Goal: Book appointment/travel/reservation

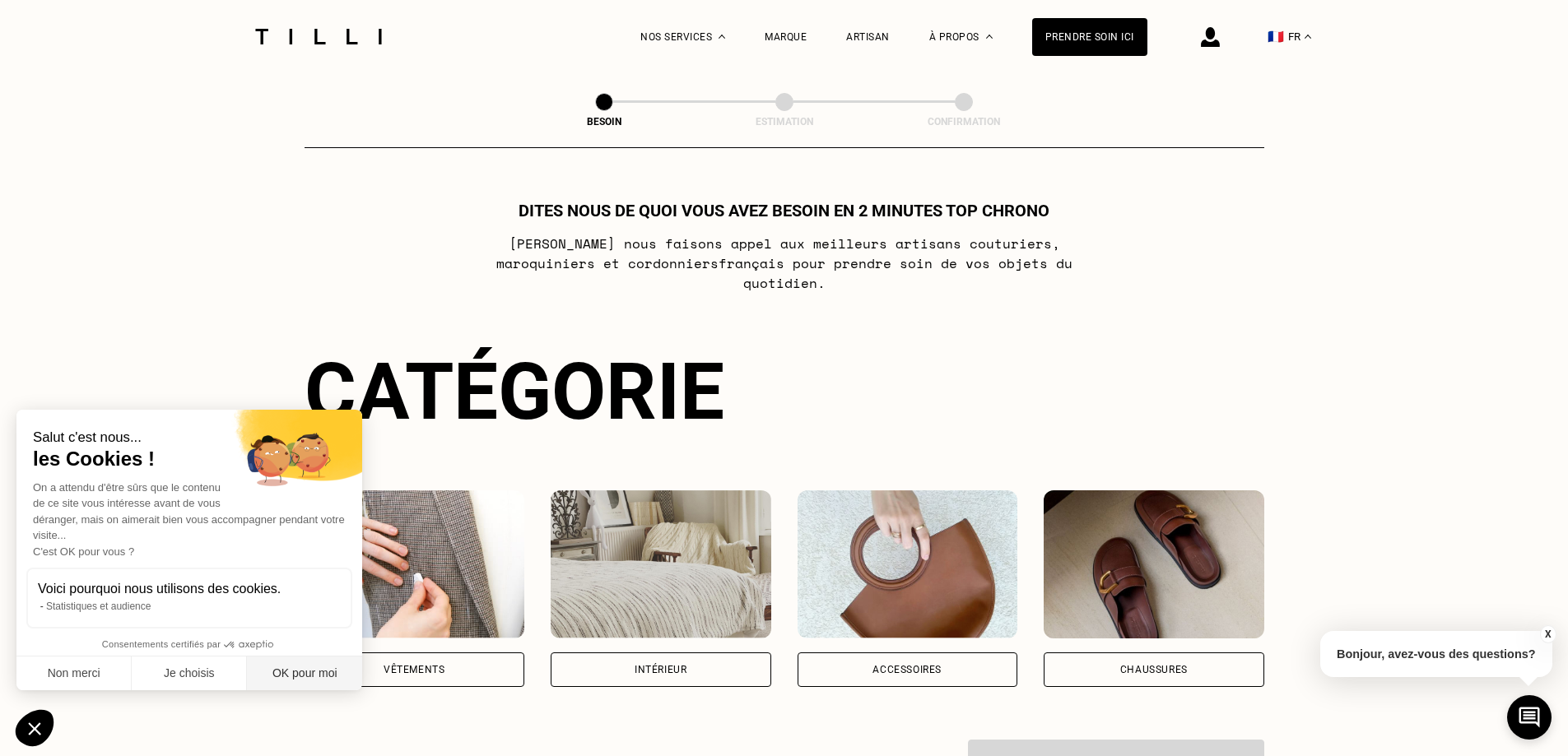
click at [318, 679] on button "OK pour moi" at bounding box center [304, 673] width 116 height 35
checkbox input "true"
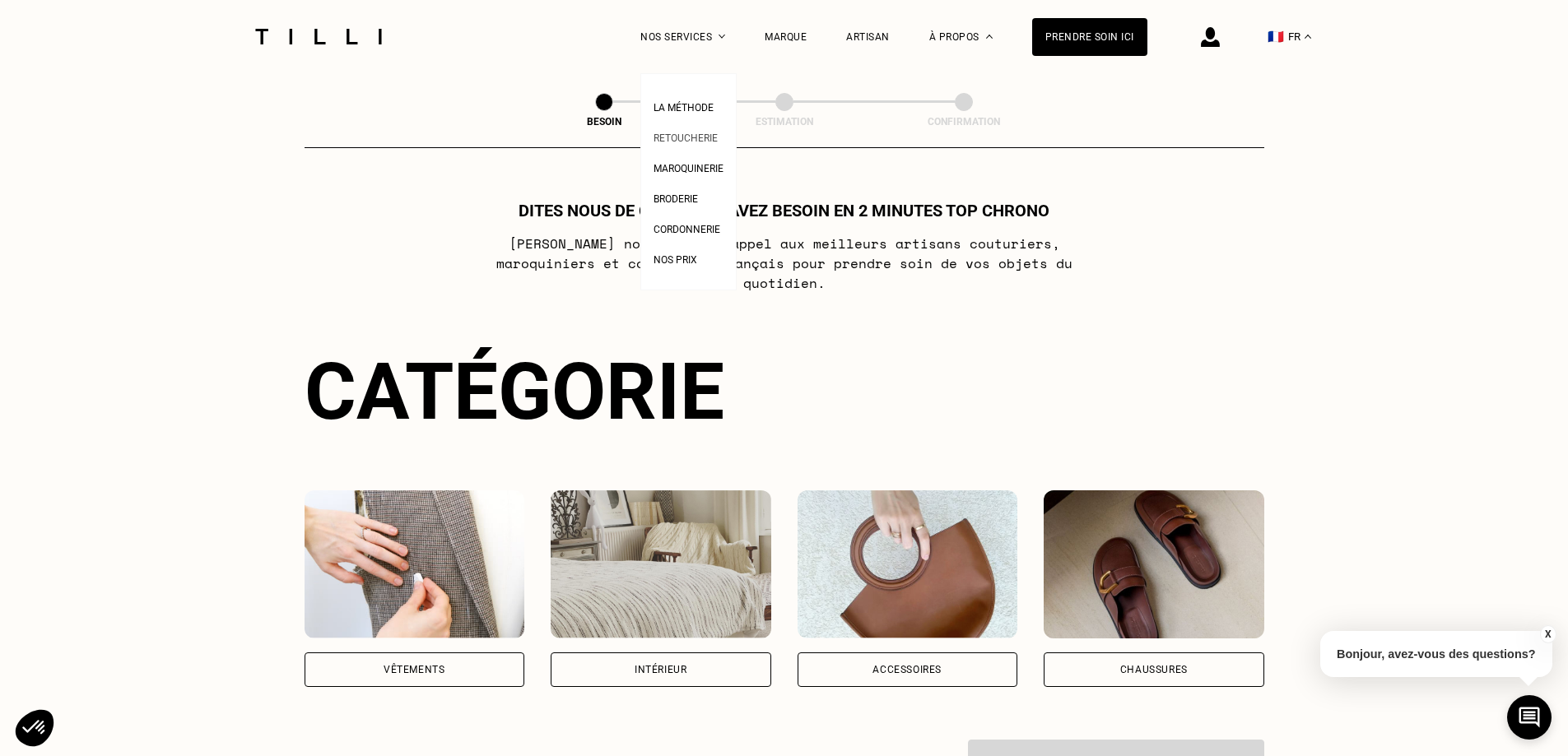
click at [702, 142] on span "Retoucherie" at bounding box center [685, 138] width 64 height 12
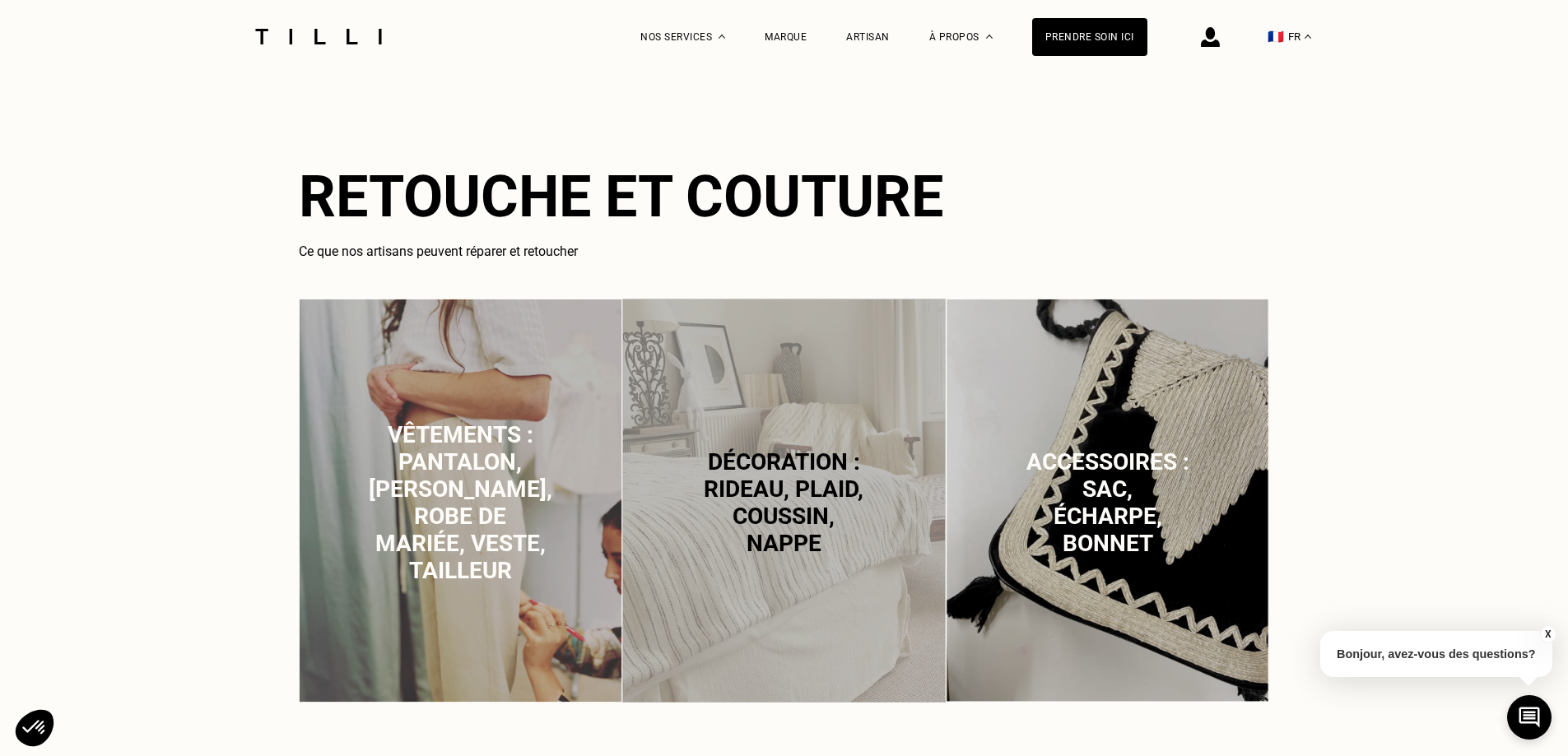
scroll to position [987, 0]
click at [445, 554] on span "Vêtements : pantalon, [PERSON_NAME], robe de mariée, veste, tailleur" at bounding box center [460, 503] width 184 height 163
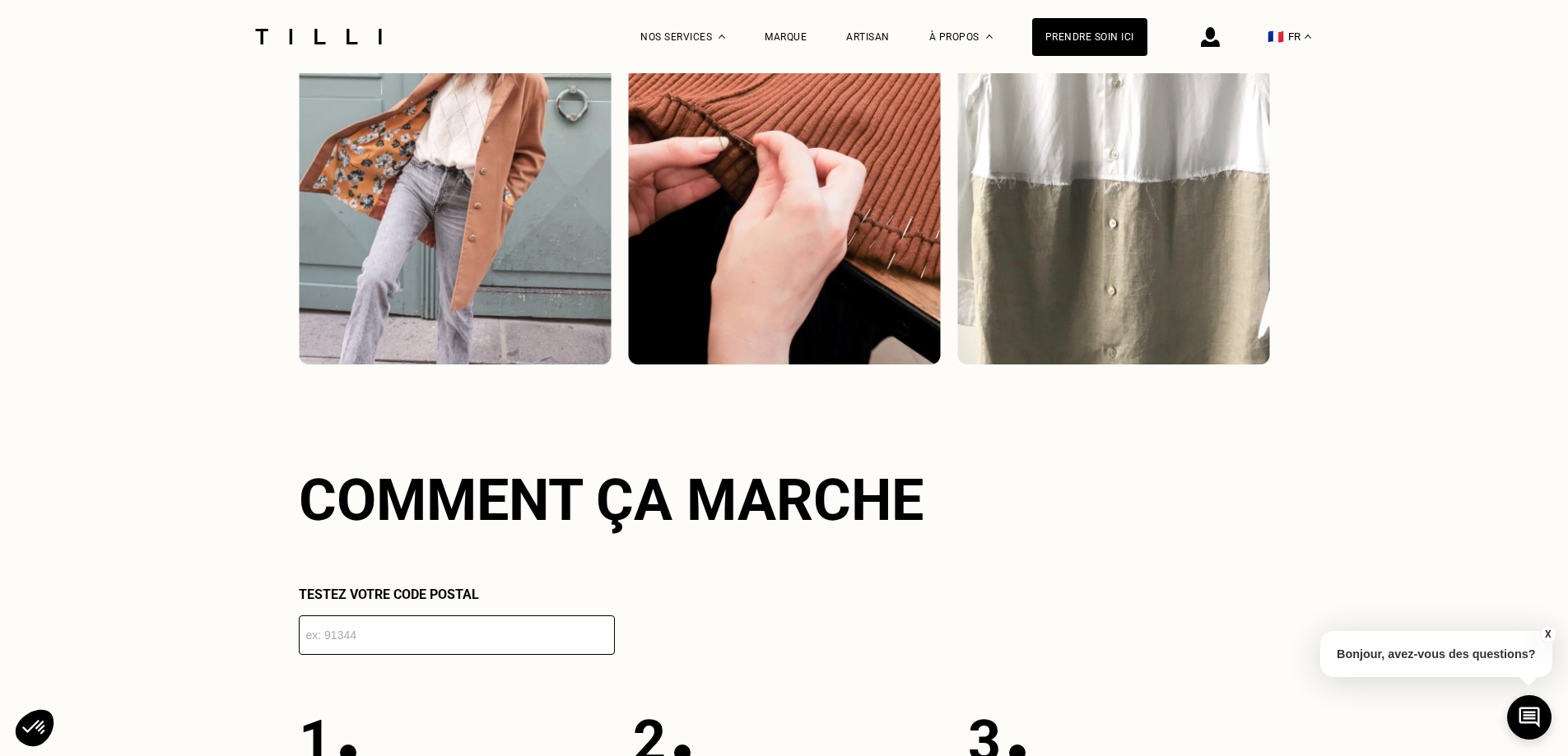
scroll to position [2837, 0]
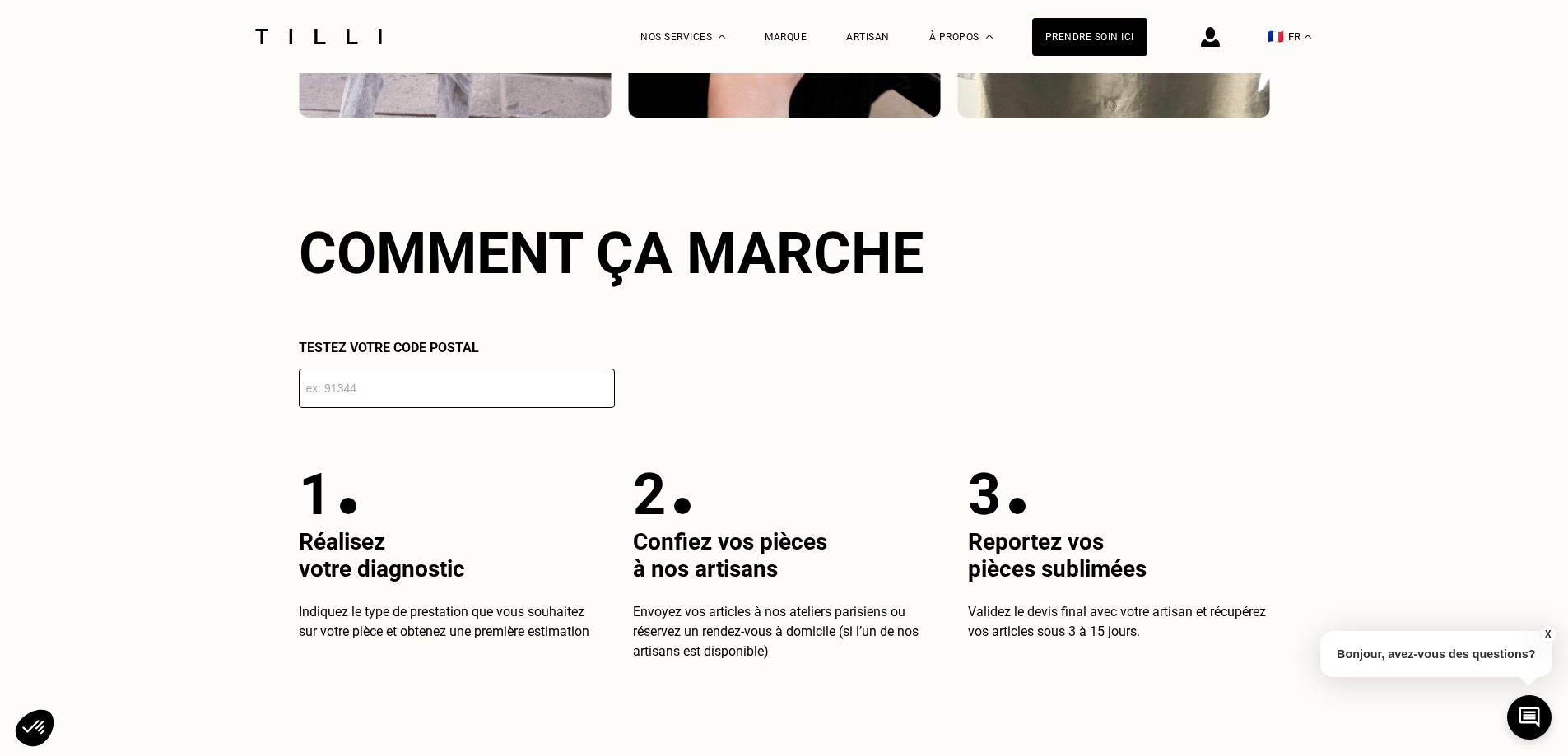
click at [408, 389] on input "number" at bounding box center [456, 388] width 316 height 40
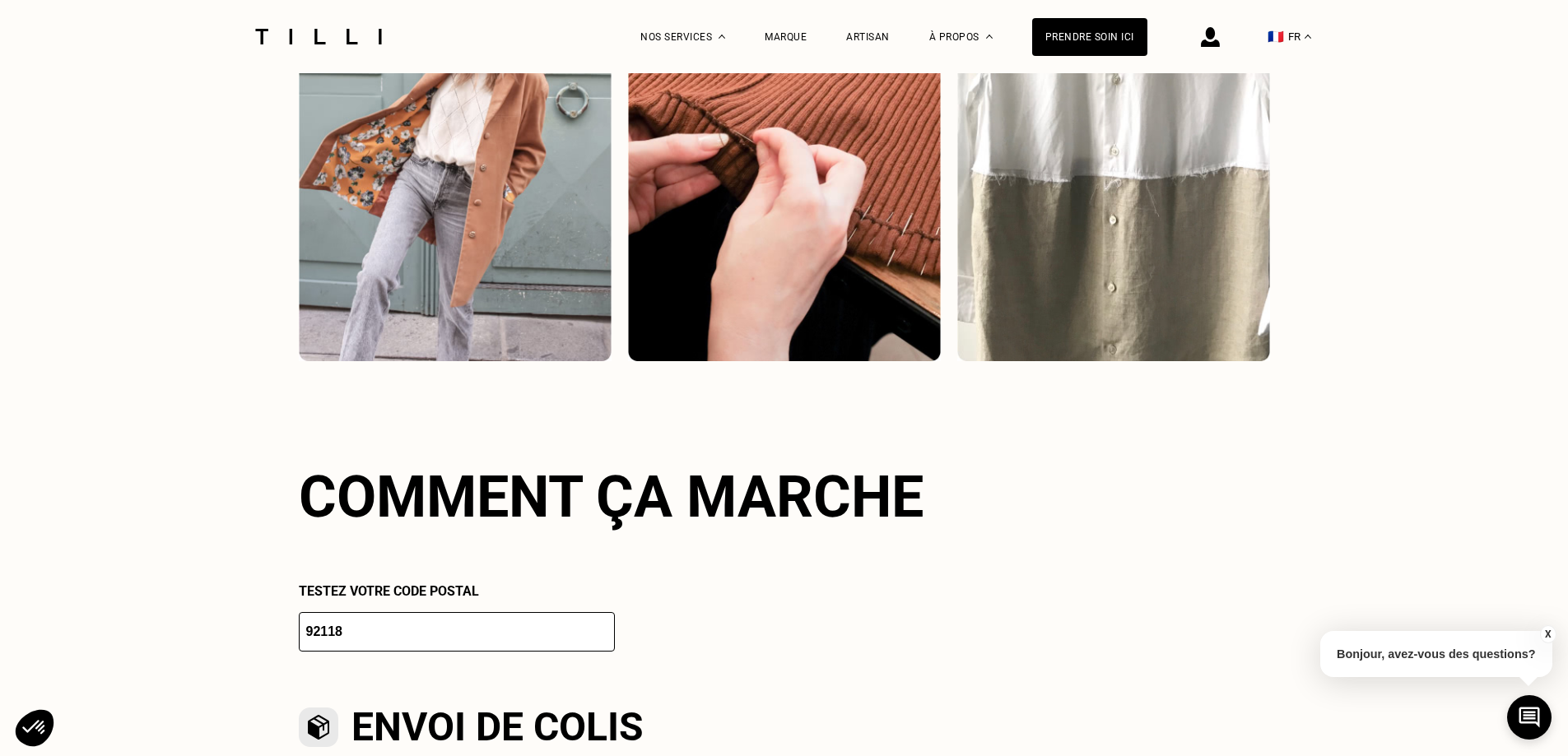
scroll to position [2509, 0]
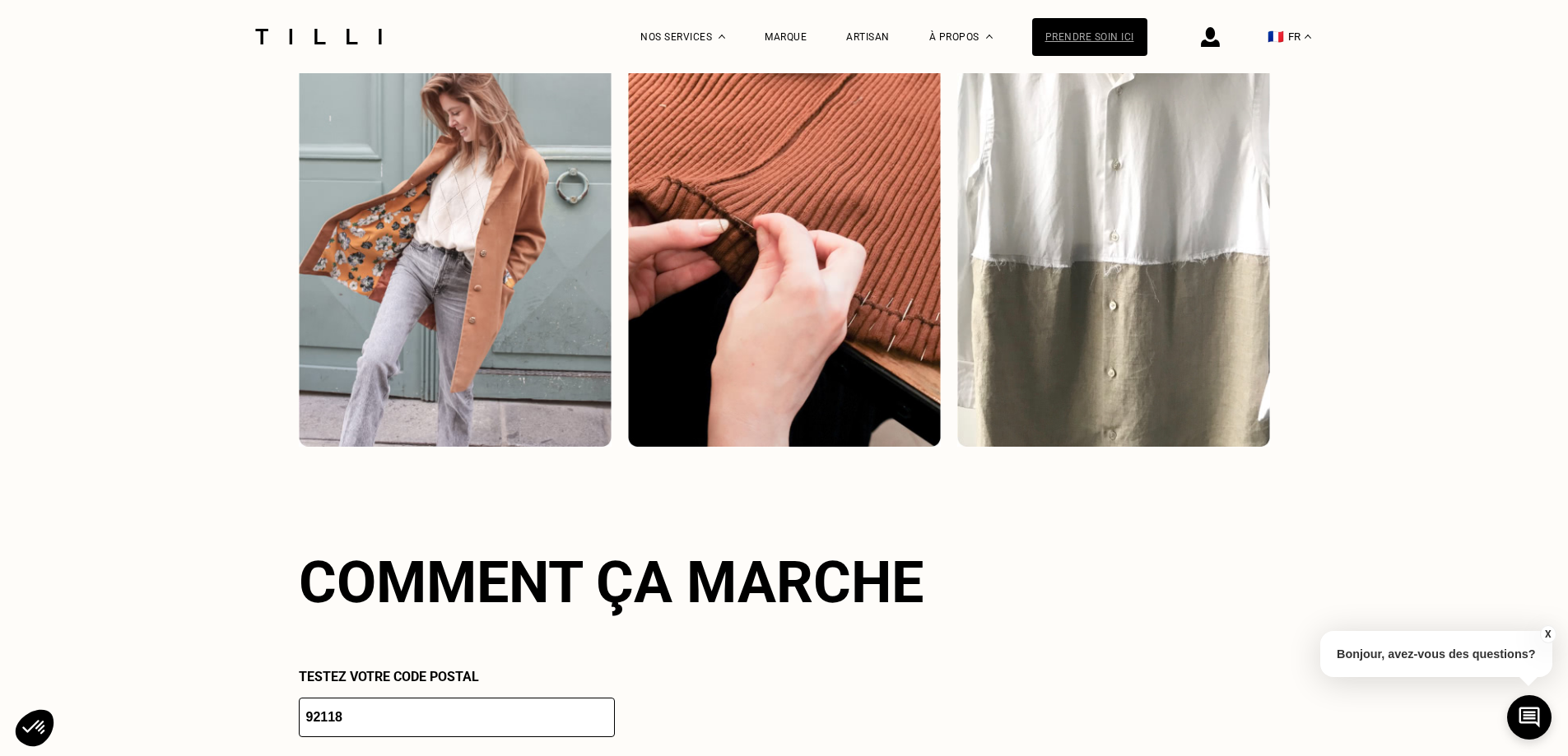
type input "92118"
click at [1098, 42] on div "Prendre soin ici" at bounding box center [1089, 37] width 116 height 38
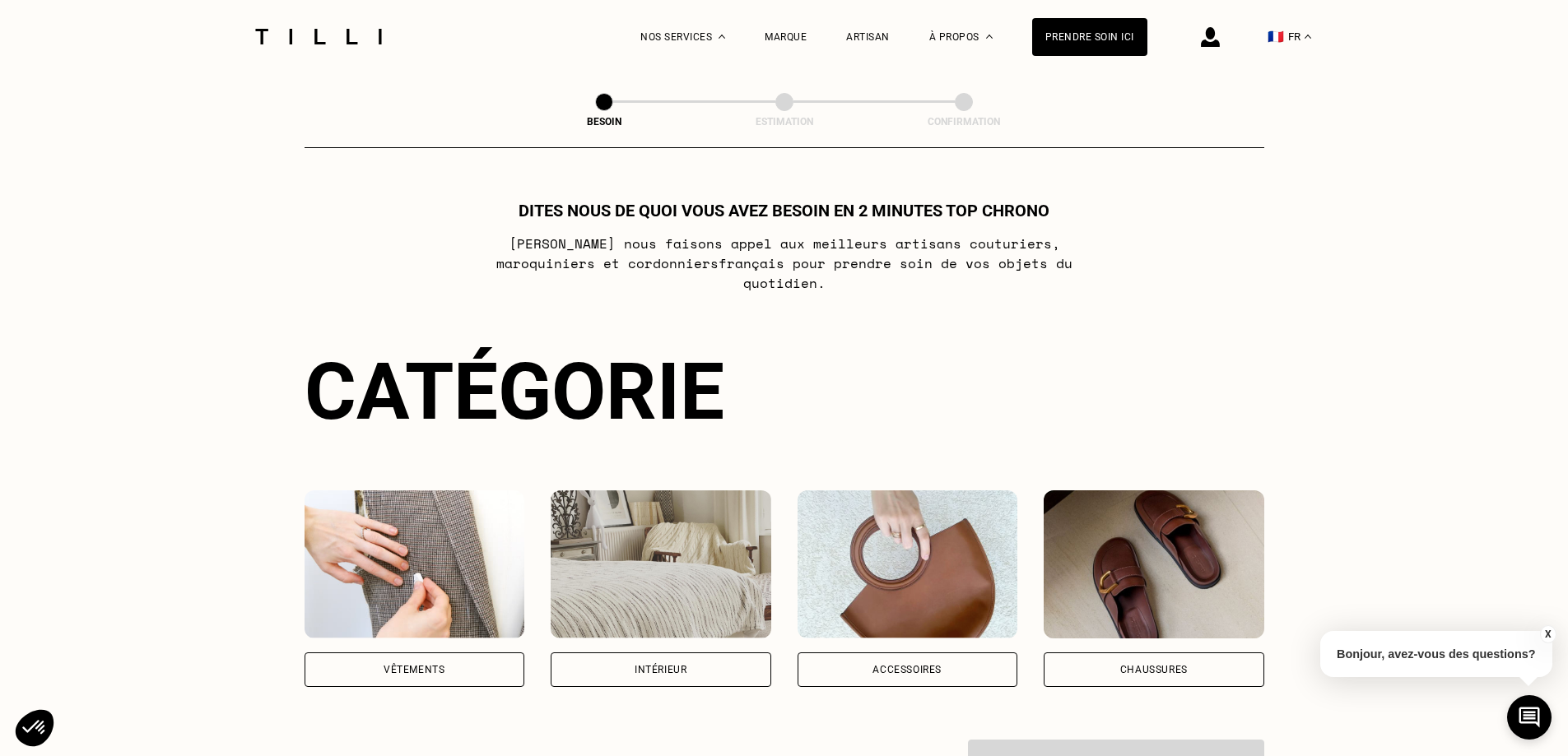
click at [385, 660] on div "Vêtements" at bounding box center [414, 670] width 221 height 35
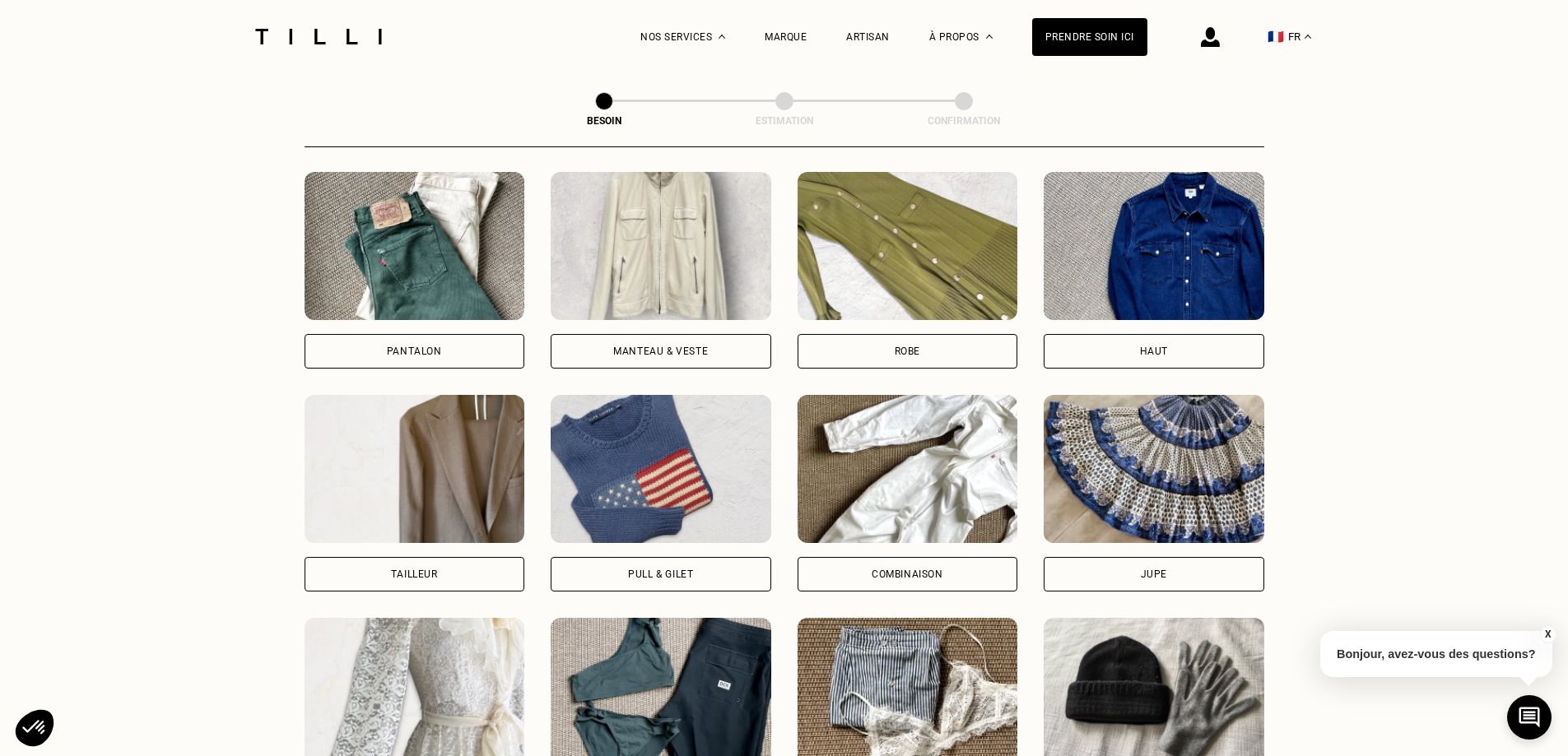
scroll to position [620, 0]
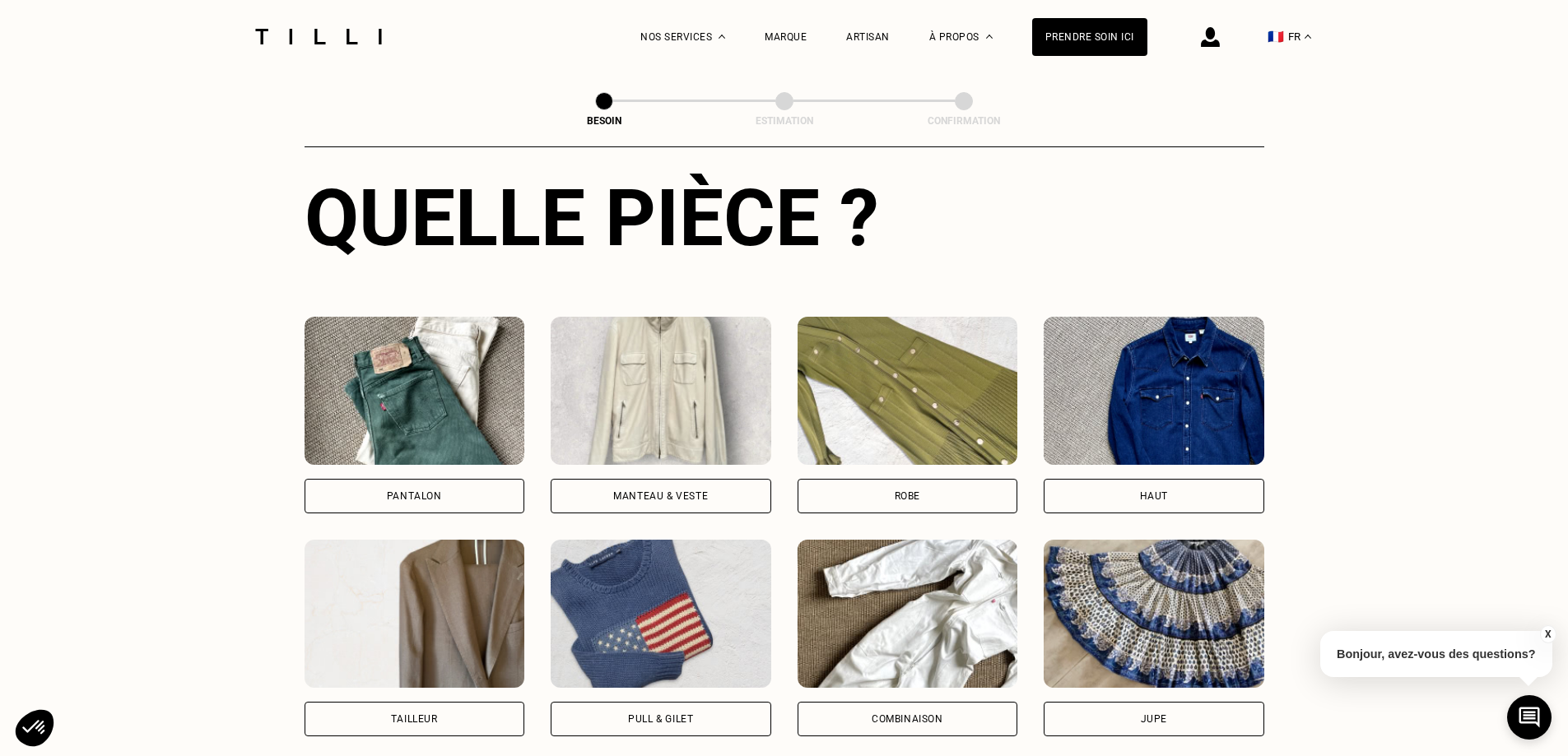
drag, startPoint x: 1027, startPoint y: 482, endPoint x: 1011, endPoint y: 476, distance: 17.1
click at [1026, 480] on div "Pantalon Manteau & Veste Robe Haut Tailleur Pull & gilet Combinaison Jupe Robe …" at bounding box center [784, 637] width 959 height 642
click at [985, 479] on div "Robe" at bounding box center [907, 497] width 221 height 35
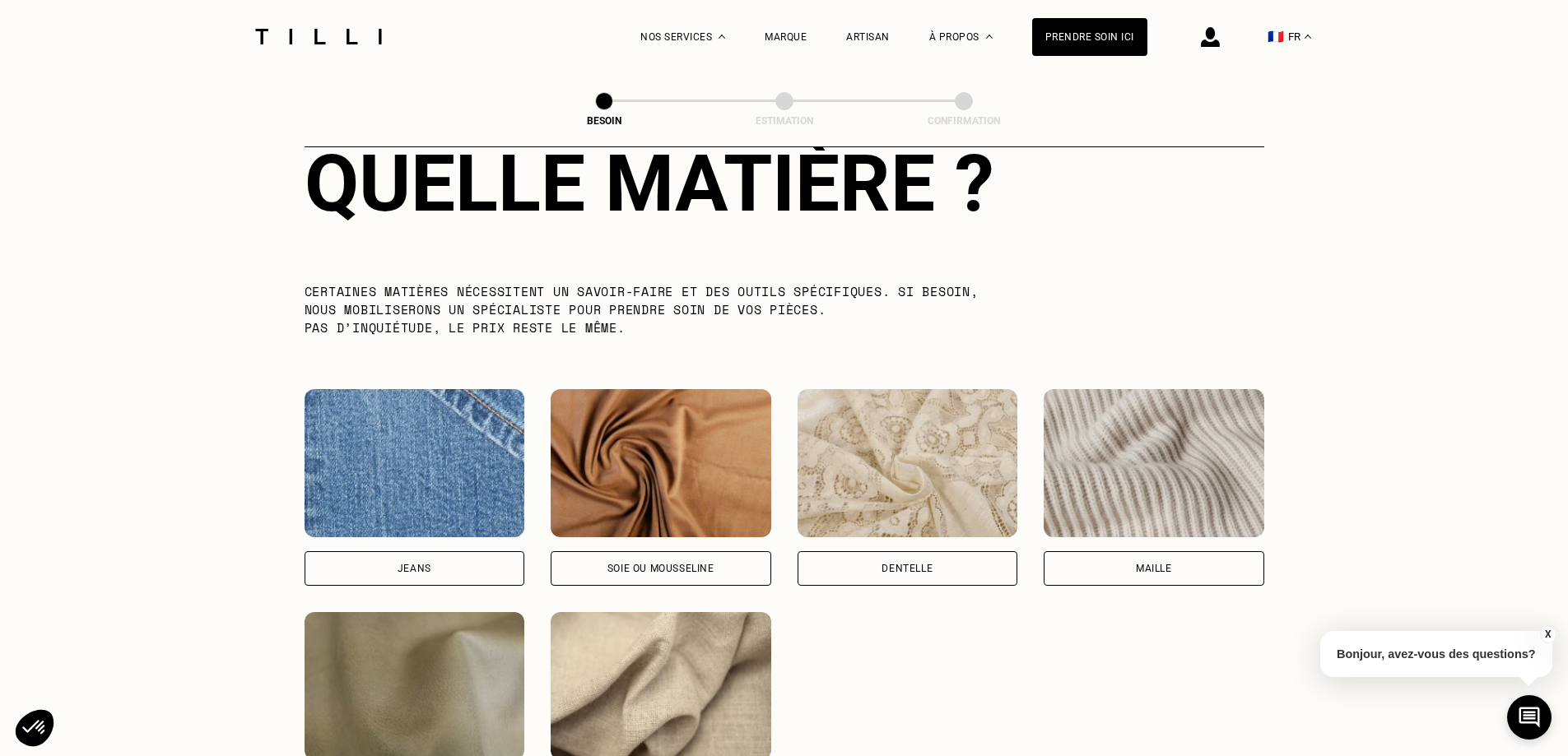
scroll to position [1680, 0]
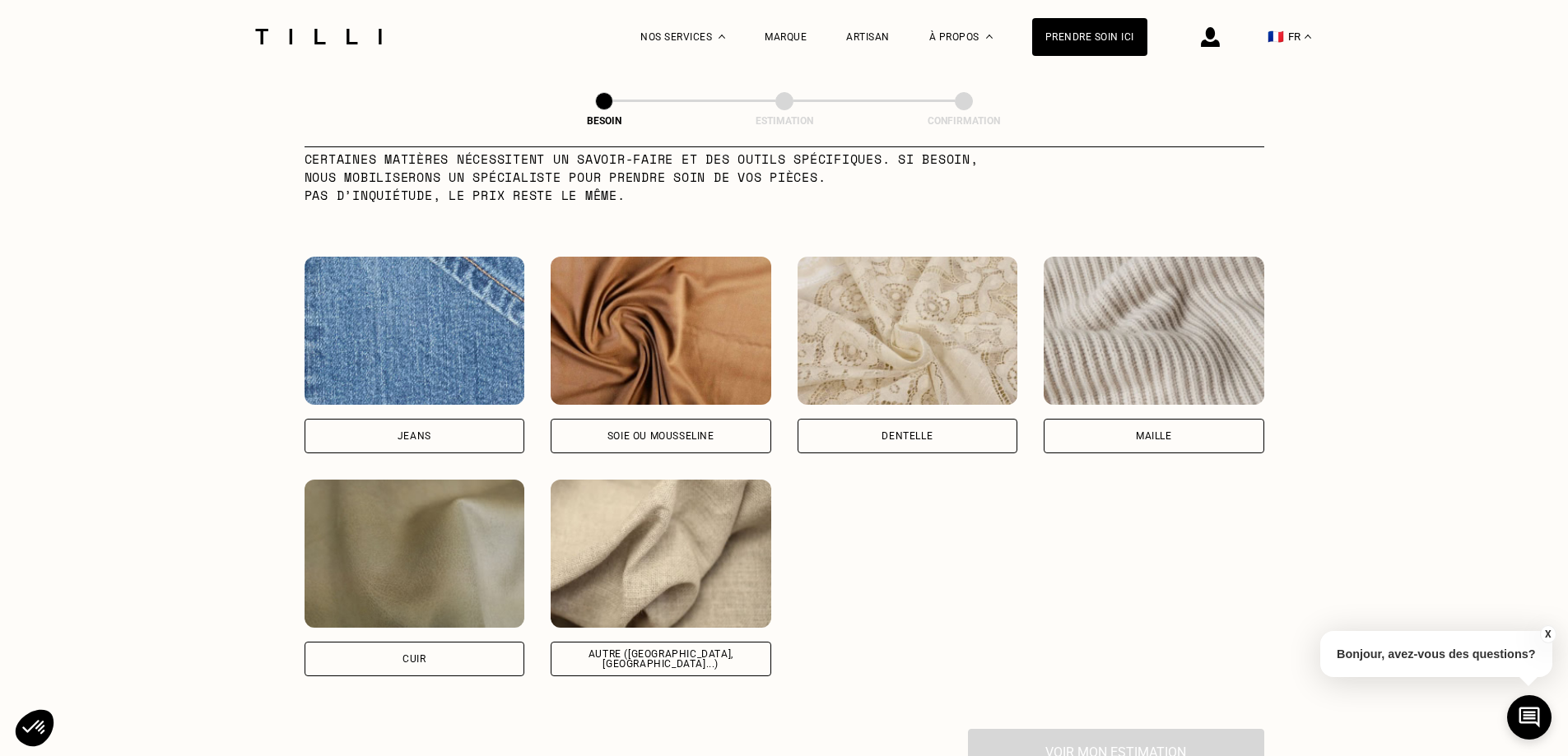
click at [663, 652] on div "Autre ([GEOGRAPHIC_DATA], [GEOGRAPHIC_DATA]...)" at bounding box center [660, 659] width 221 height 35
select select "FR"
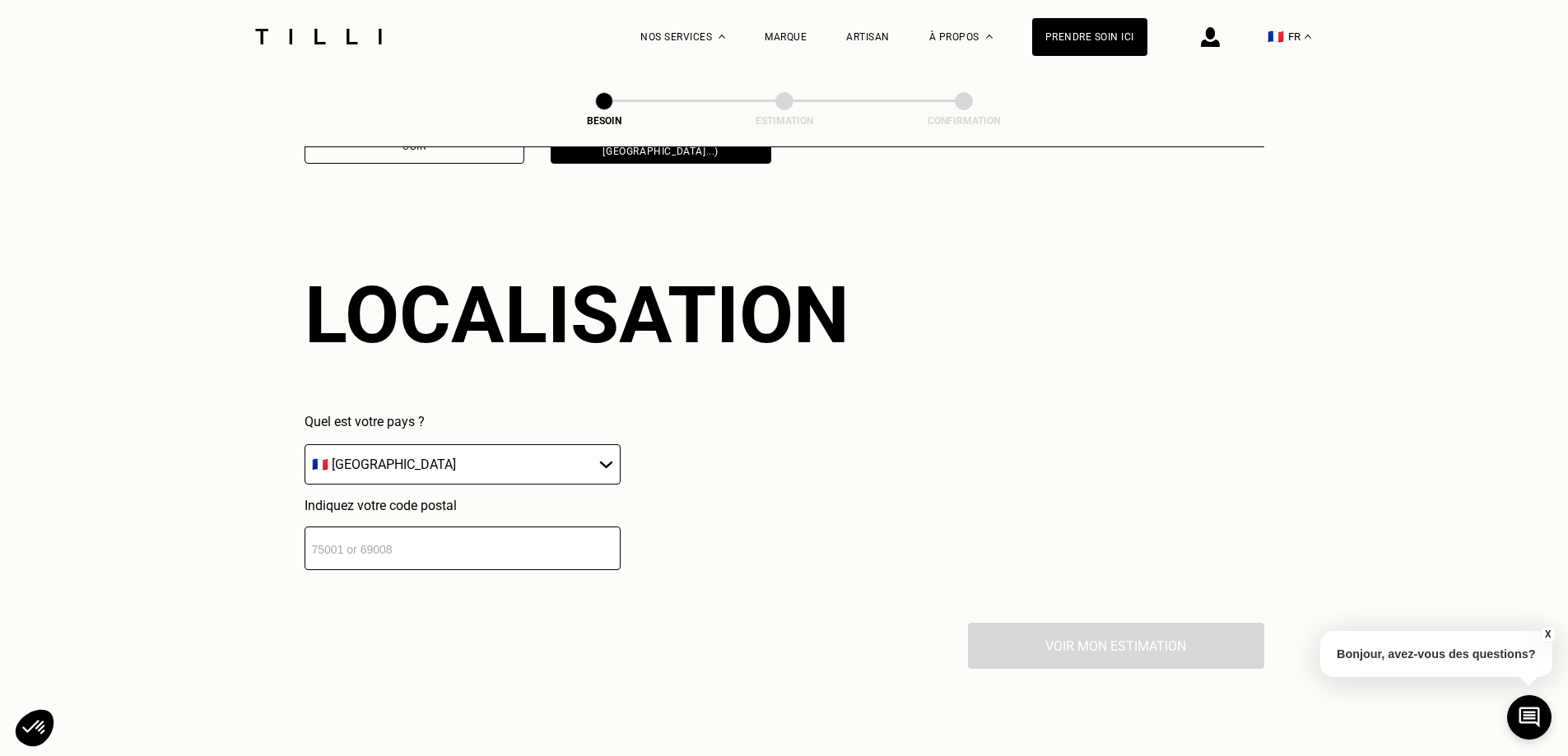
scroll to position [2212, 0]
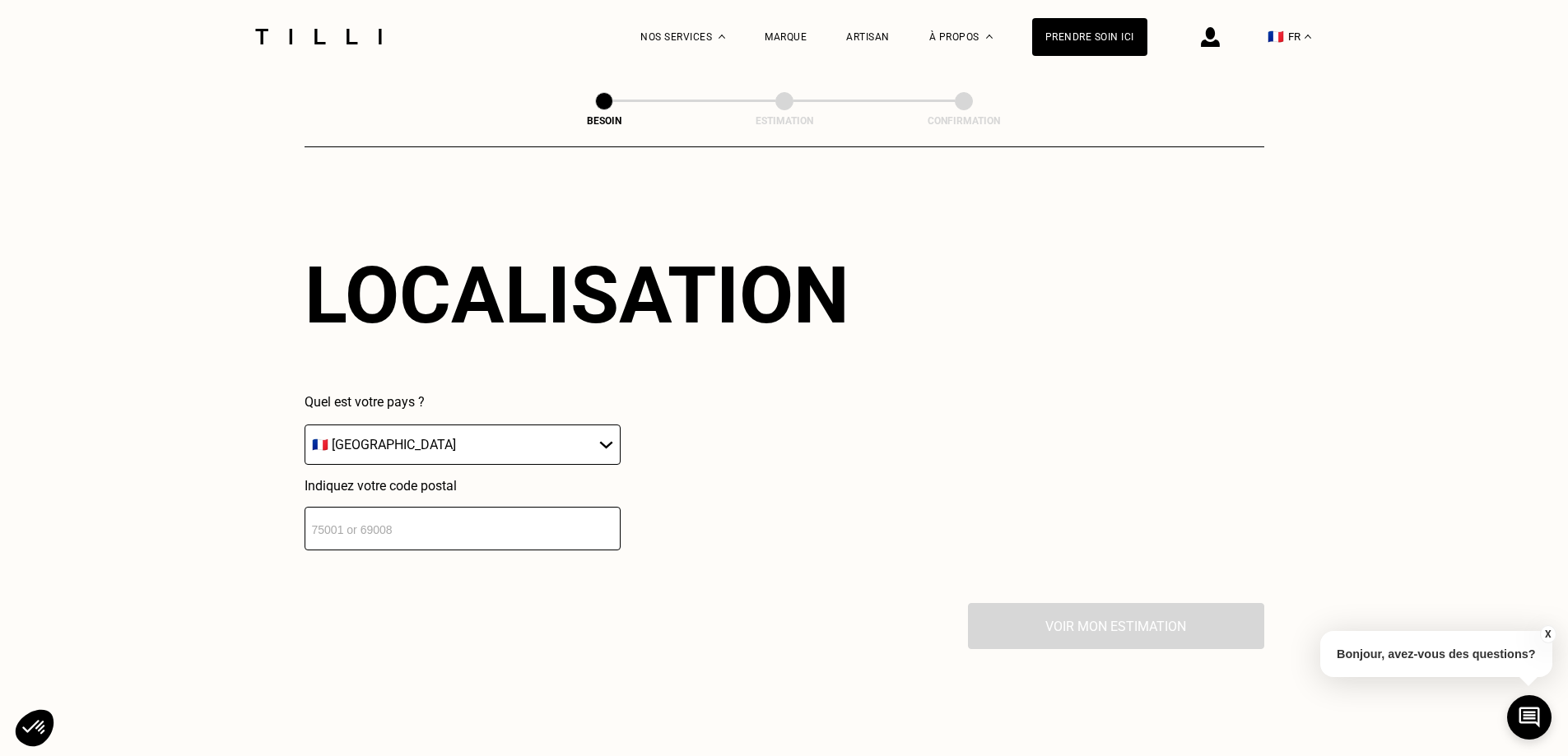
click at [408, 519] on input "number" at bounding box center [462, 528] width 316 height 44
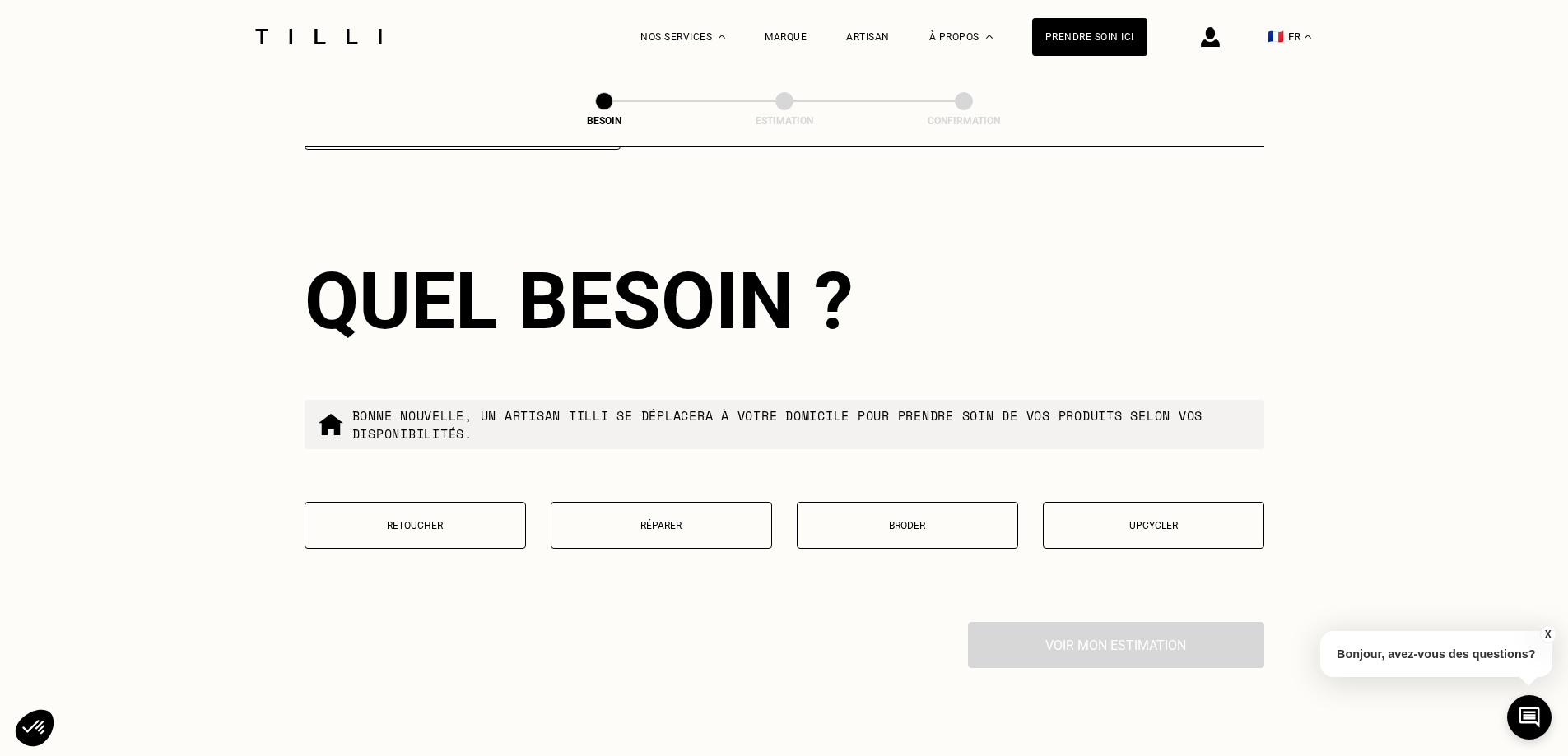
scroll to position [2621, 0]
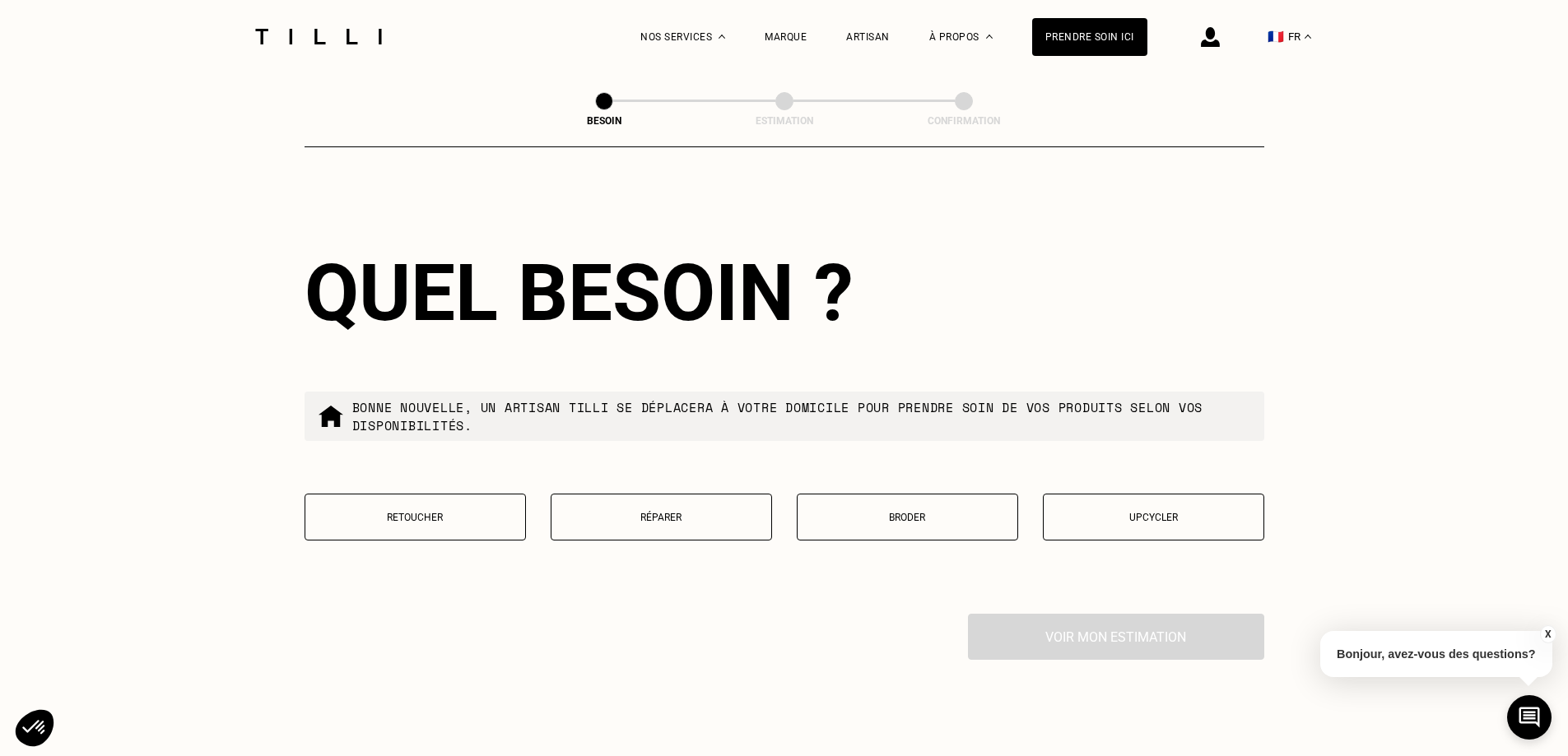
type input "92120"
click at [357, 501] on button "Retoucher" at bounding box center [415, 517] width 222 height 47
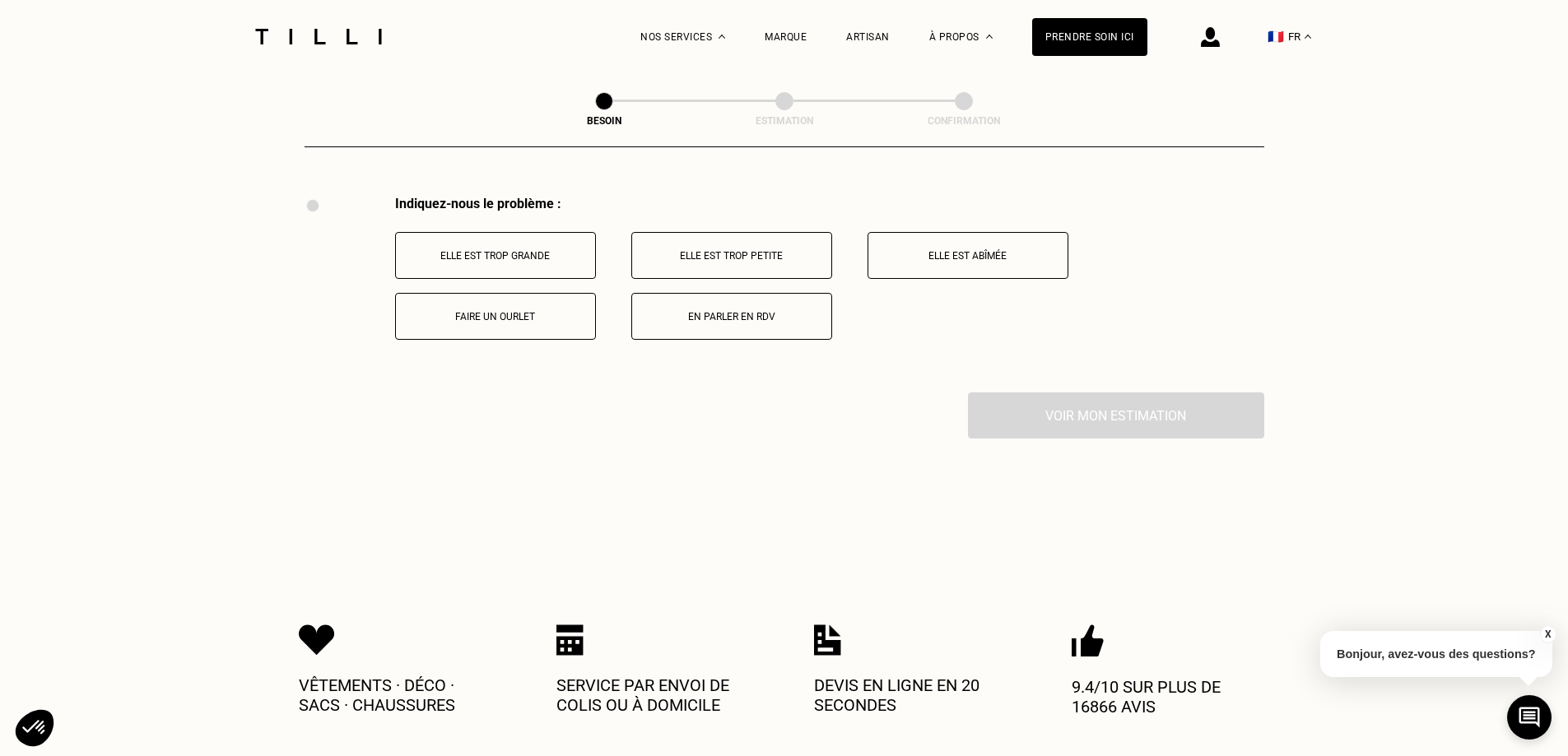
scroll to position [3042, 0]
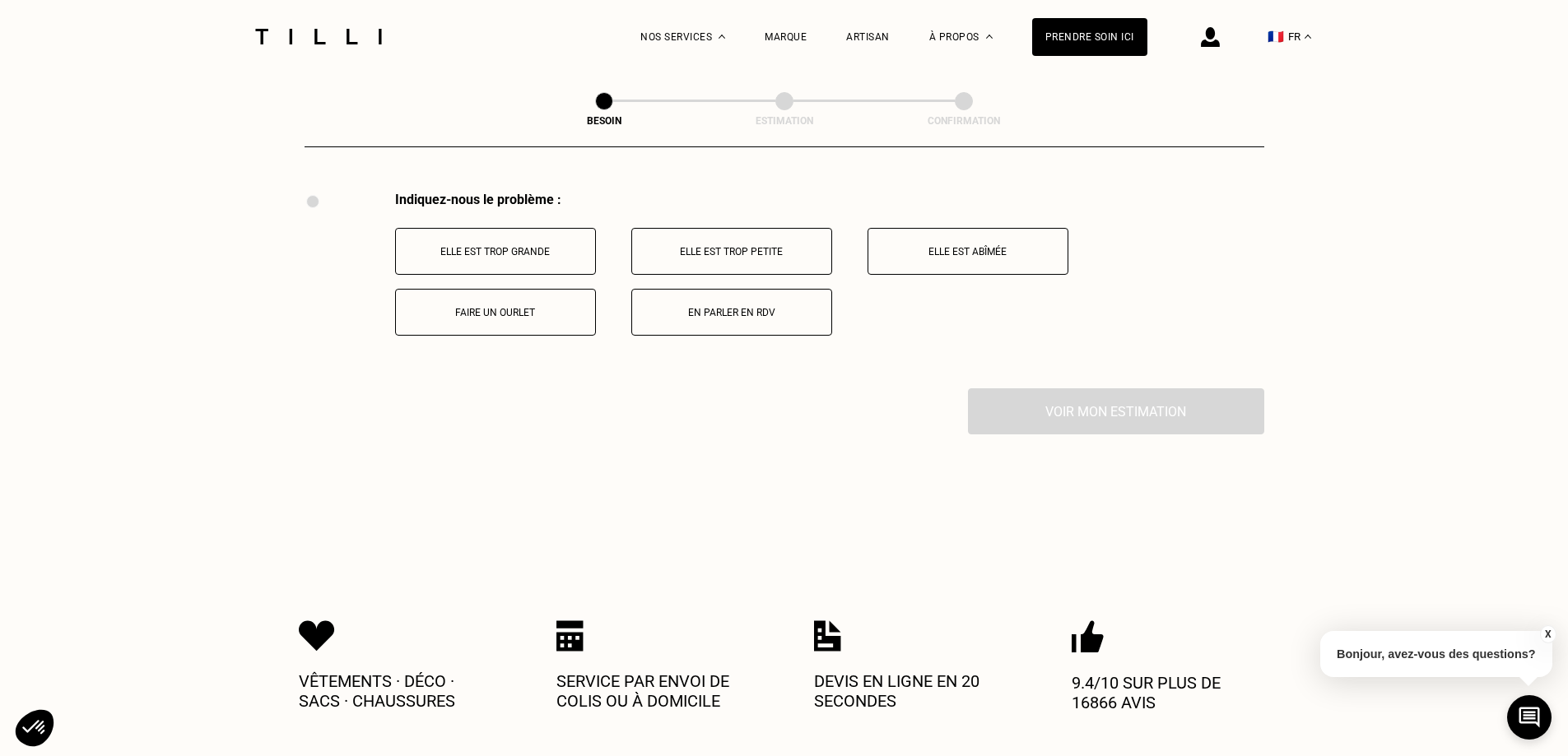
click at [507, 246] on p "Elle est trop grande" at bounding box center [496, 252] width 183 height 12
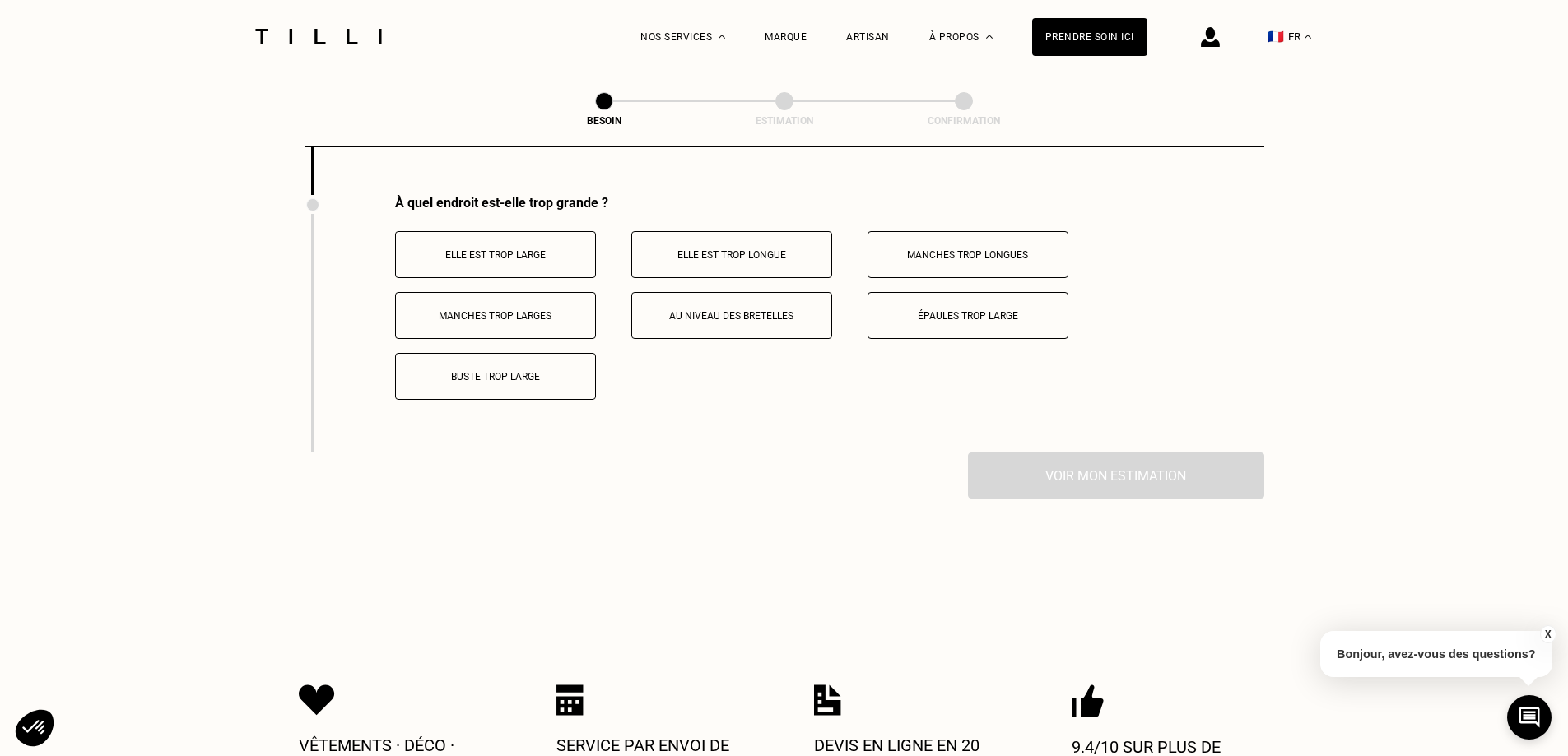
scroll to position [3239, 0]
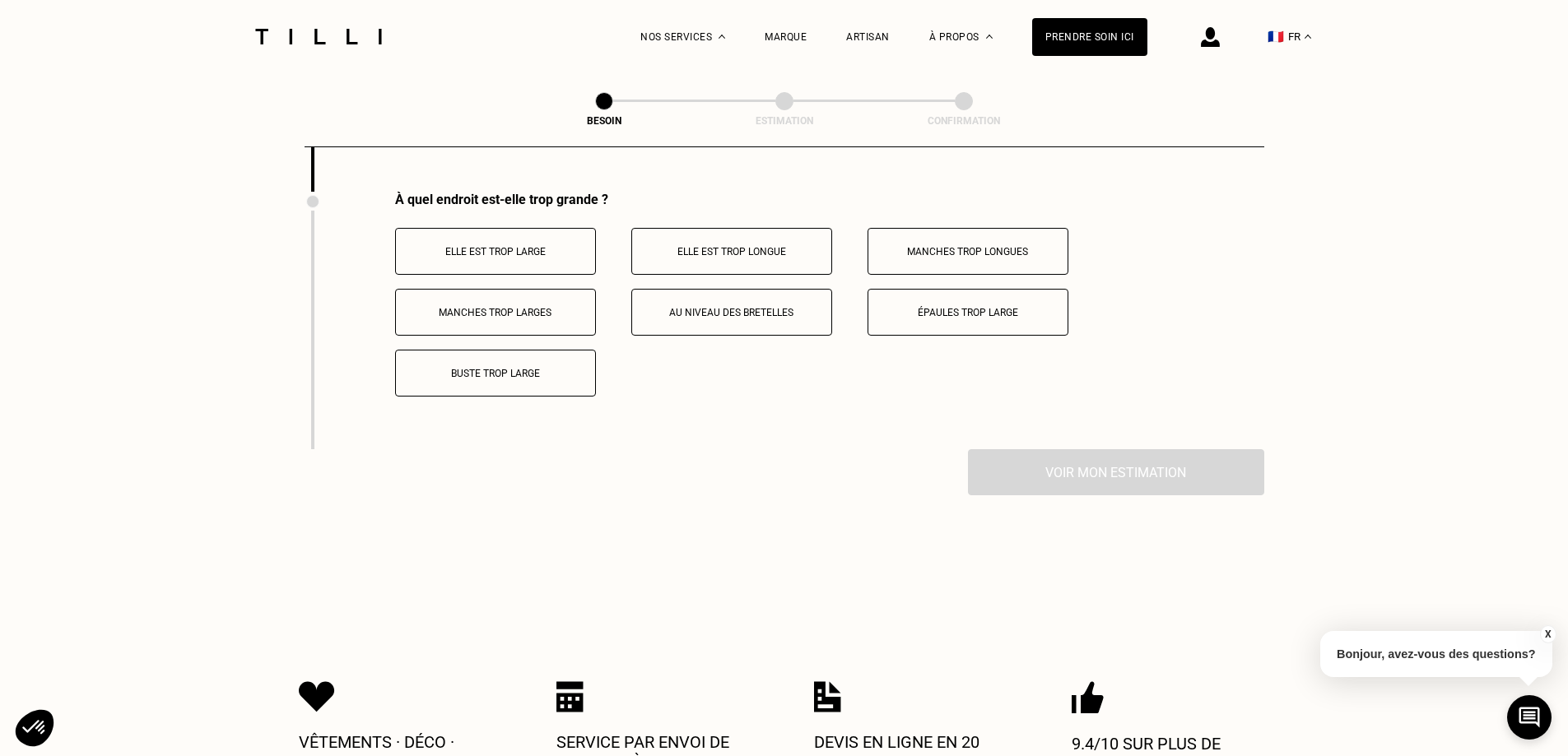
click at [536, 254] on button "Elle est trop large" at bounding box center [495, 251] width 201 height 47
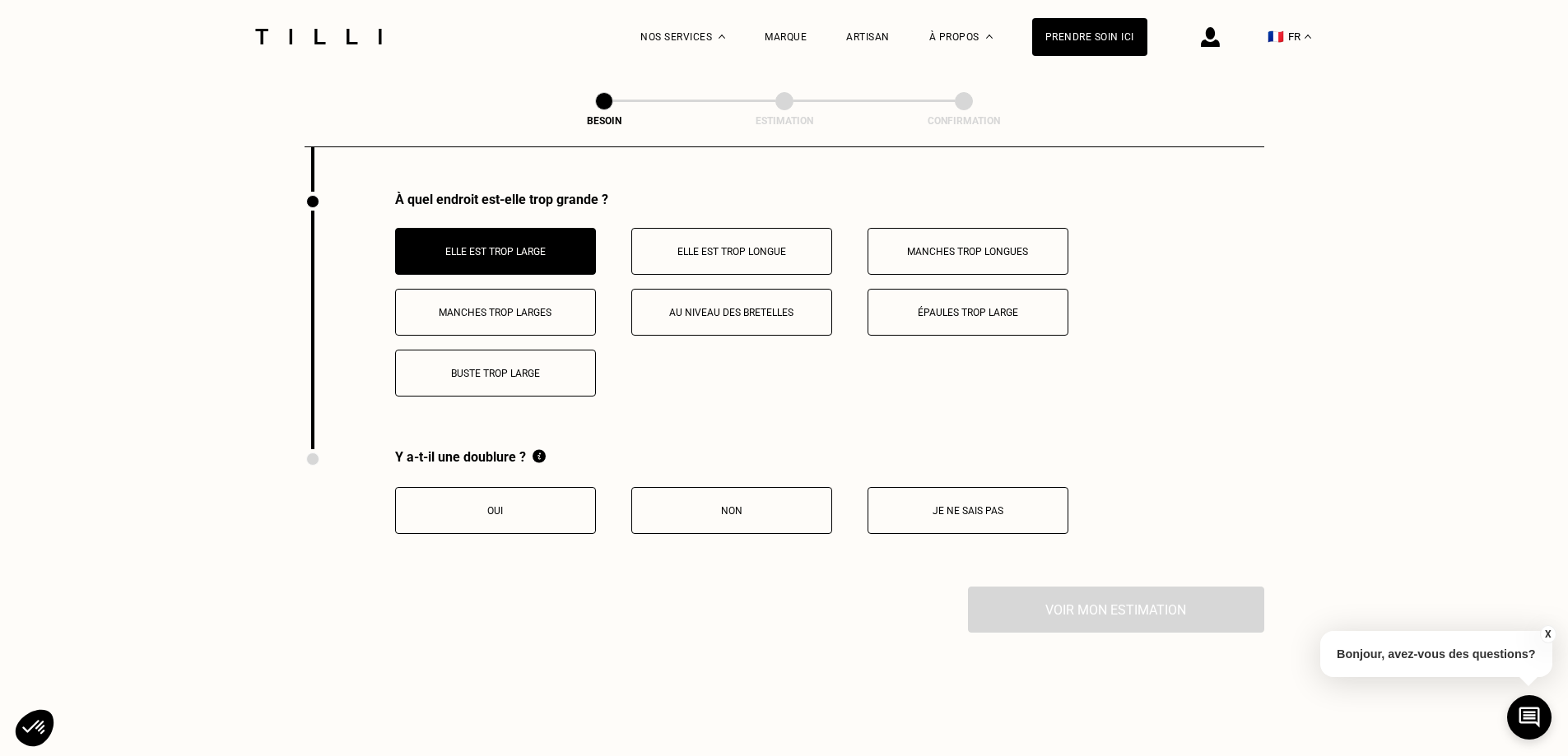
click at [714, 246] on p "Elle est trop longue" at bounding box center [732, 252] width 183 height 12
click at [738, 505] on p "Non" at bounding box center [732, 511] width 183 height 12
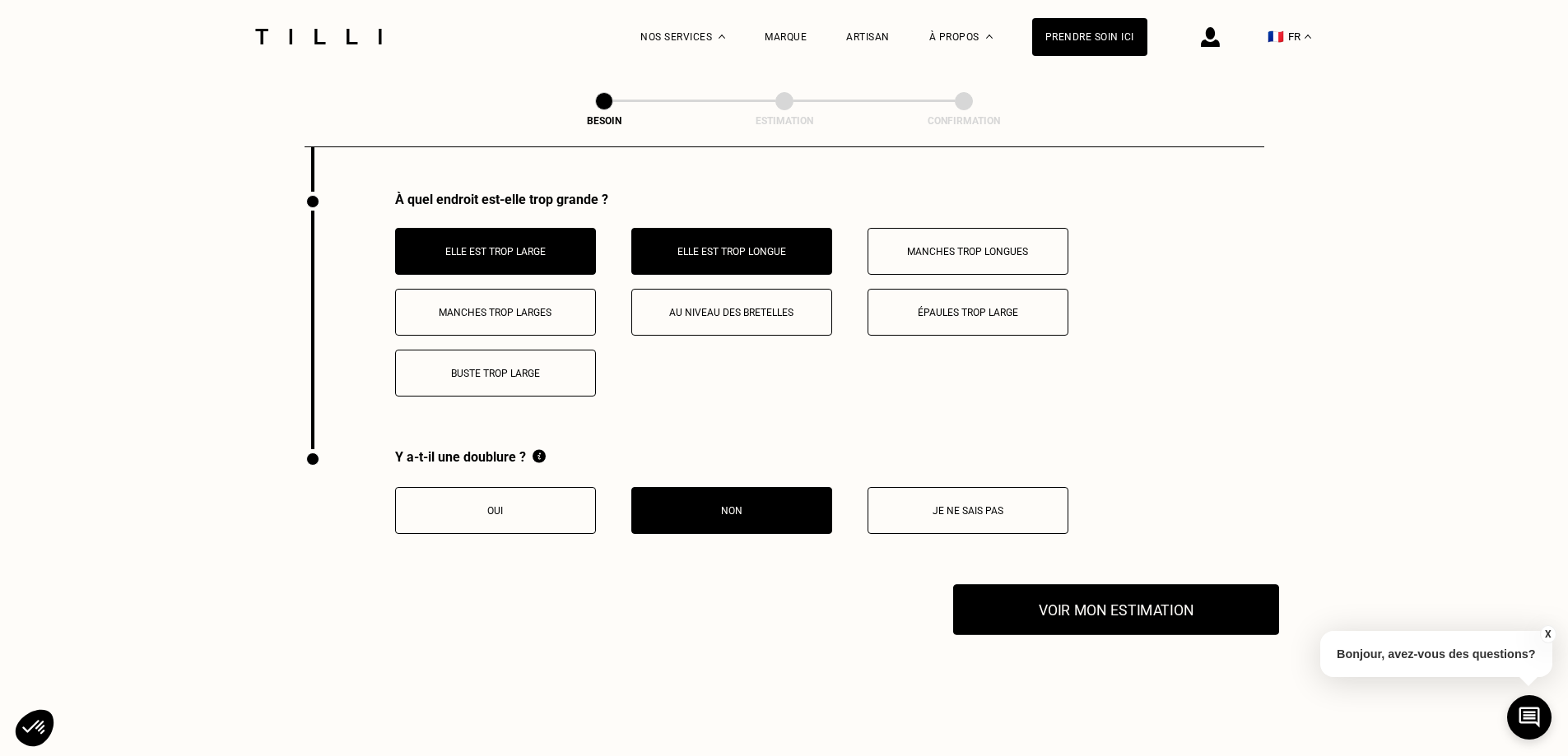
click at [1131, 608] on button "Voir mon estimation" at bounding box center [1115, 609] width 326 height 51
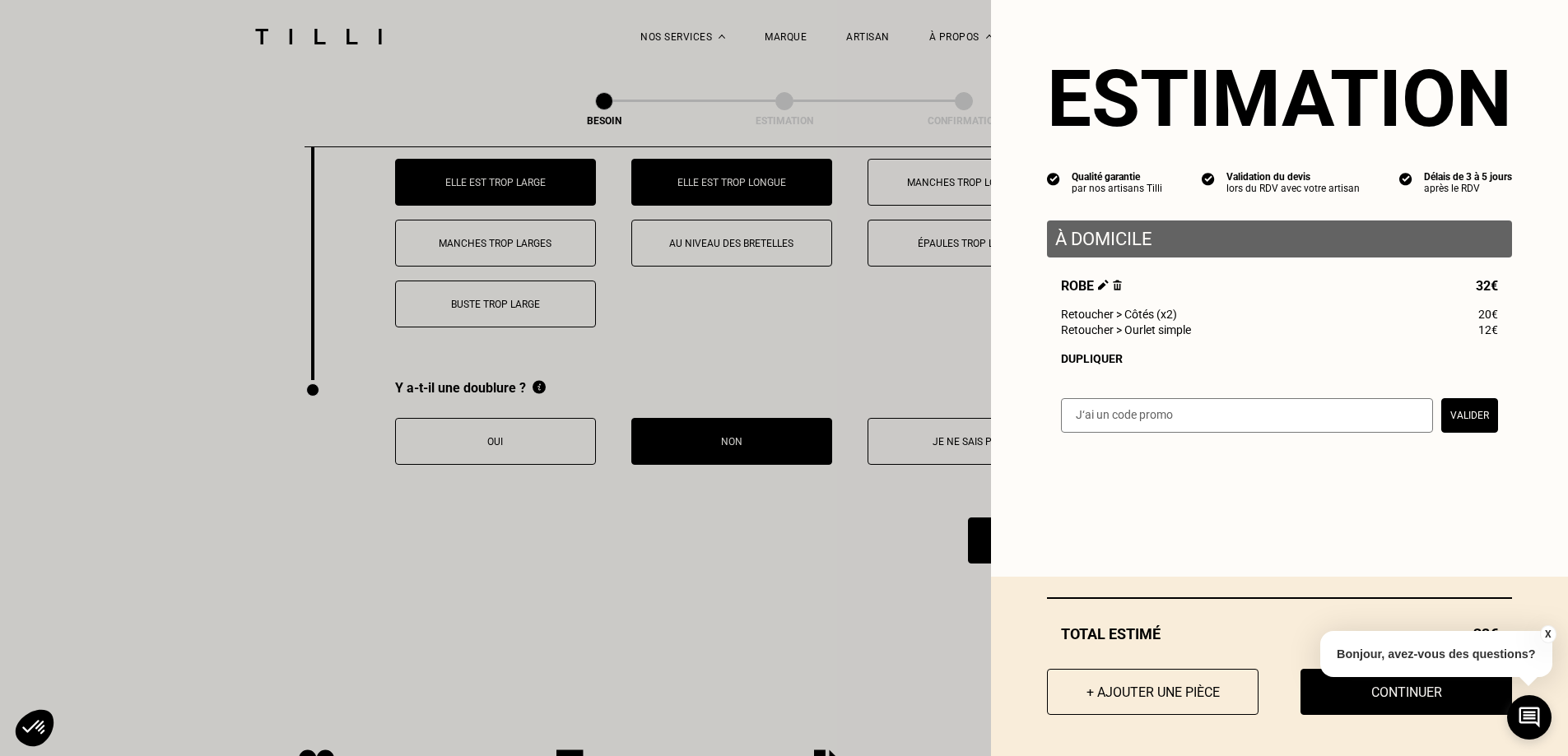
scroll to position [3075, 0]
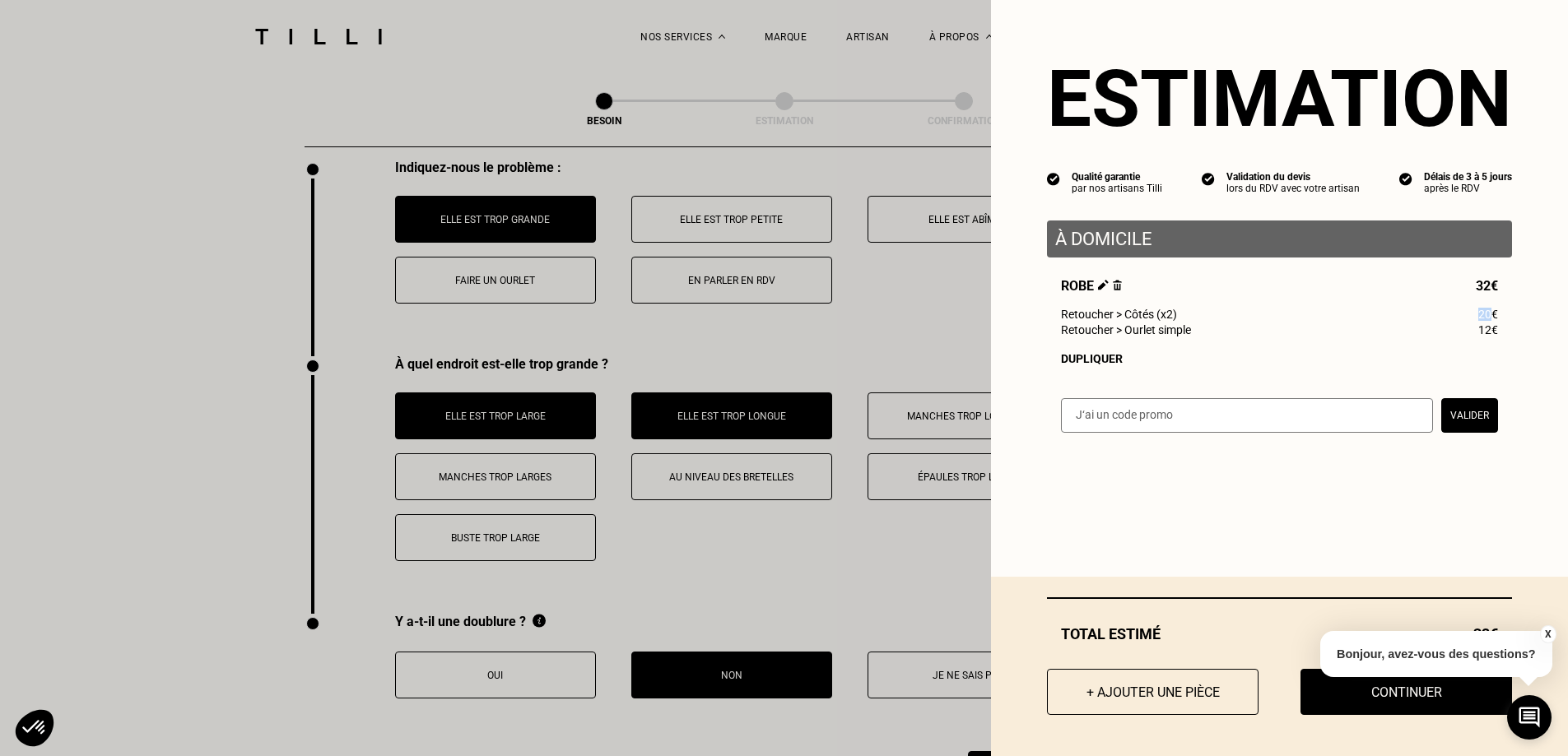
drag, startPoint x: 1480, startPoint y: 321, endPoint x: 1468, endPoint y: 321, distance: 12.0
click at [1478, 321] on span "20€" at bounding box center [1487, 315] width 19 height 14
